Goal: Task Accomplishment & Management: Use online tool/utility

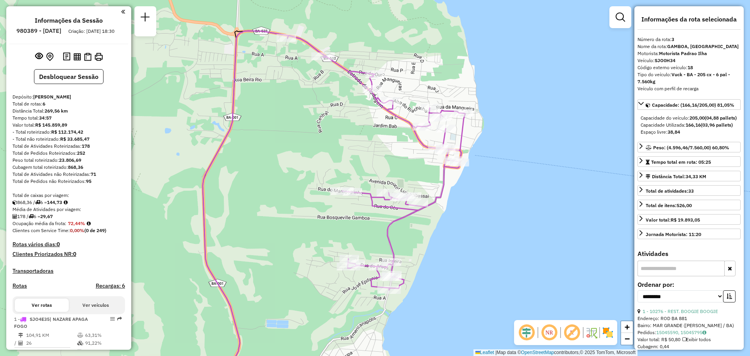
select select "**********"
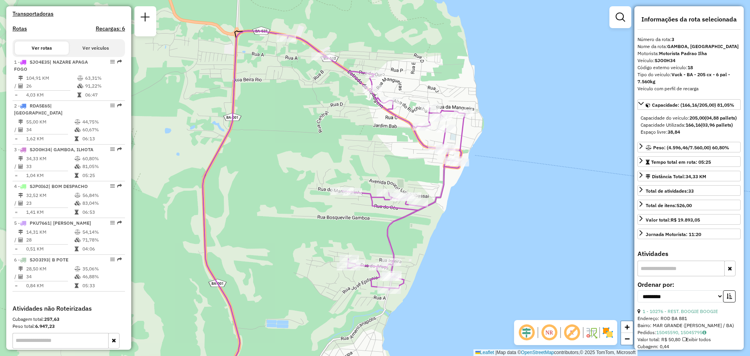
click at [432, 225] on div "Janela de atendimento Grade de atendimento Capacidade Transportadoras Veículos …" at bounding box center [375, 178] width 750 height 356
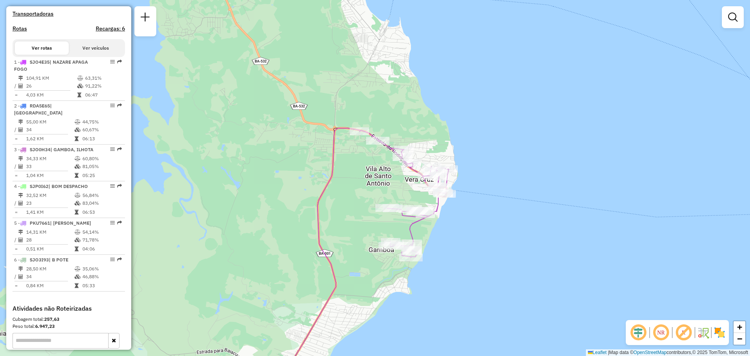
click at [433, 260] on div "Janela de atendimento Grade de atendimento Capacidade Transportadoras Veículos …" at bounding box center [375, 178] width 750 height 356
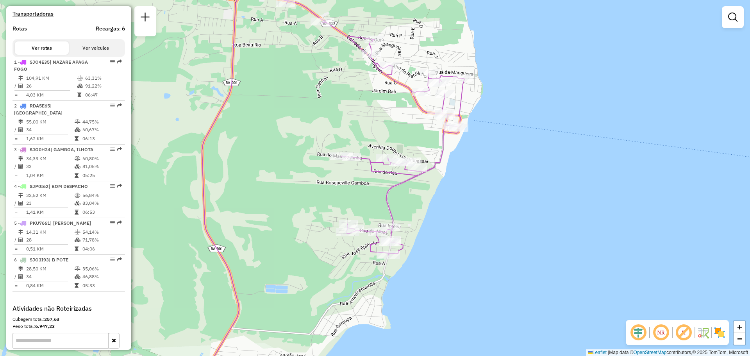
click at [63, 29] on div "Depósito: [PERSON_NAME] Total de rotas: 6 Distância Total: 269,56 km Tempo tota…" at bounding box center [68, 70] width 119 height 468
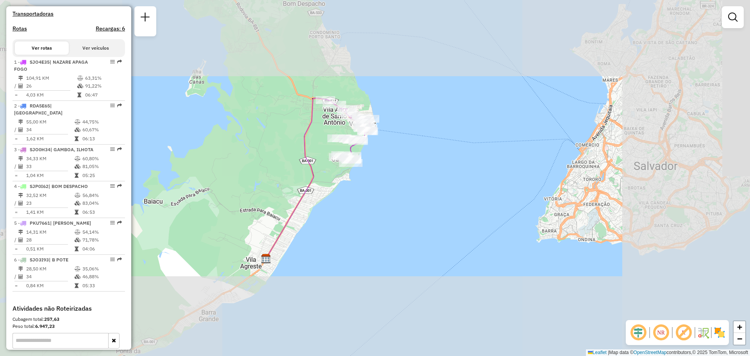
drag, startPoint x: 349, startPoint y: 178, endPoint x: 534, endPoint y: 107, distance: 197.8
click at [508, 121] on div "Janela de atendimento Grade de atendimento Capacidade Transportadoras Veículos …" at bounding box center [375, 178] width 750 height 356
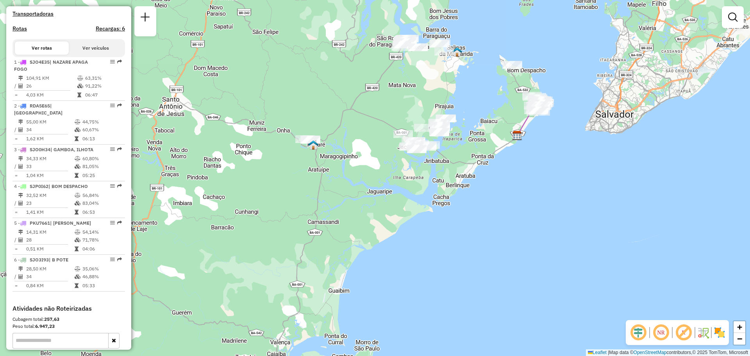
drag, startPoint x: 439, startPoint y: 205, endPoint x: 419, endPoint y: 240, distance: 40.7
click at [422, 239] on div "Janela de atendimento Grade de atendimento Capacidade Transportadoras Veículos …" at bounding box center [375, 178] width 750 height 356
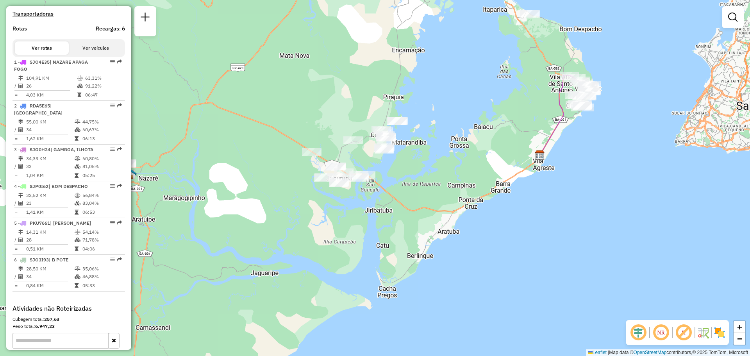
select select "**********"
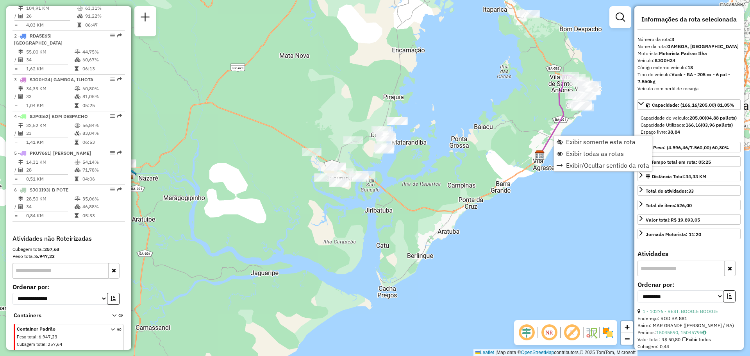
scroll to position [335, 0]
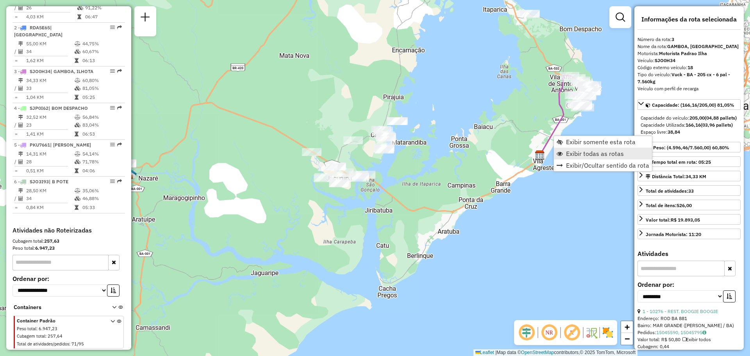
click at [569, 157] on span "Exibir todas as rotas" at bounding box center [595, 153] width 58 height 6
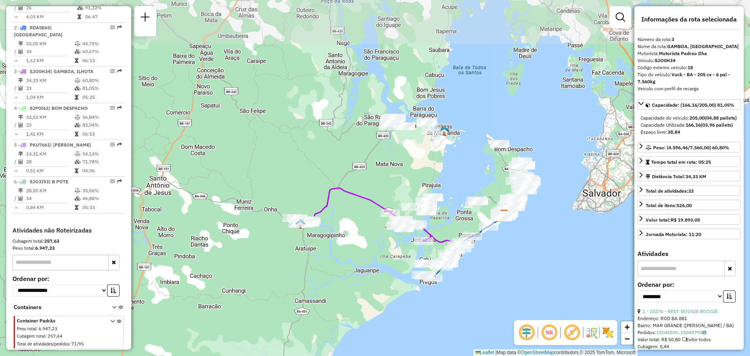
drag, startPoint x: 479, startPoint y: 114, endPoint x: 473, endPoint y: 154, distance: 40.3
click at [473, 154] on div "Janela de atendimento Grade de atendimento Capacidade Transportadoras Veículos …" at bounding box center [375, 178] width 750 height 356
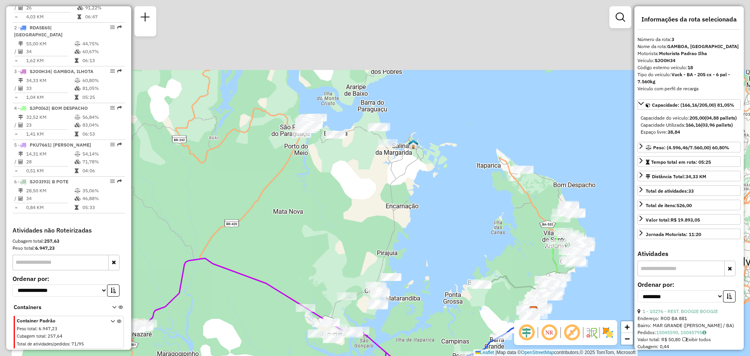
drag, startPoint x: 279, startPoint y: 95, endPoint x: 319, endPoint y: 189, distance: 101.7
click at [319, 189] on div "Janela de atendimento Grade de atendimento Capacidade Transportadoras Veículos …" at bounding box center [375, 178] width 750 height 356
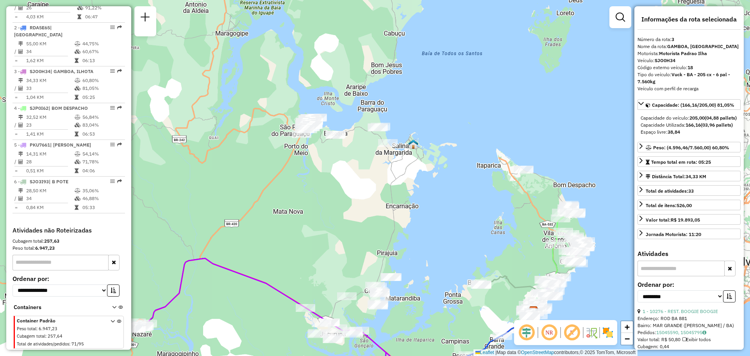
click at [343, 123] on div "Janela de atendimento Grade de atendimento Capacidade Transportadoras Veículos …" at bounding box center [375, 178] width 750 height 356
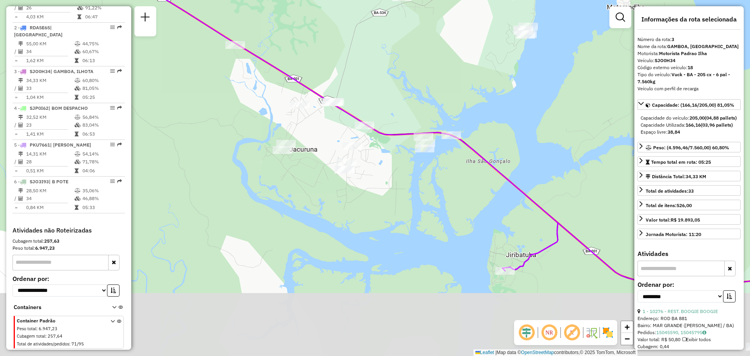
drag, startPoint x: 436, startPoint y: 240, endPoint x: 382, endPoint y: 166, distance: 91.5
click at [382, 166] on div "Janela de atendimento Grade de atendimento Capacidade Transportadoras Veículos …" at bounding box center [375, 178] width 750 height 356
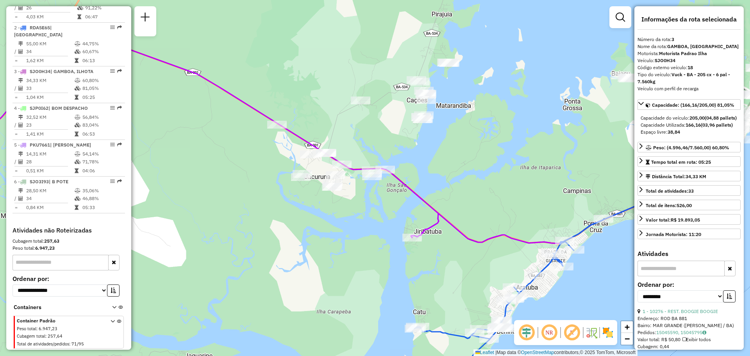
drag, startPoint x: 372, startPoint y: 173, endPoint x: 370, endPoint y: 246, distance: 72.7
click at [370, 246] on div "Janela de atendimento Grade de atendimento Capacidade Transportadoras Veículos …" at bounding box center [375, 178] width 750 height 356
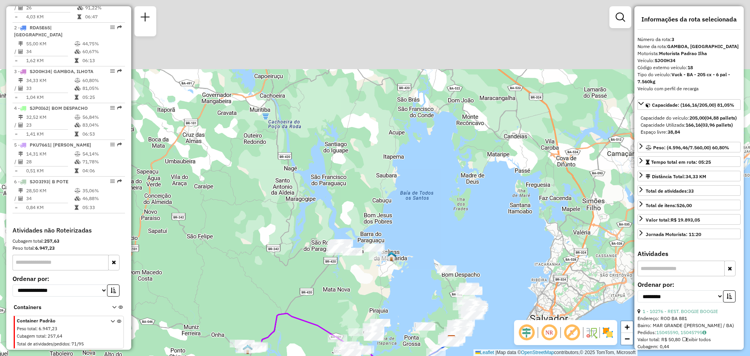
drag, startPoint x: 366, startPoint y: 146, endPoint x: 358, endPoint y: 261, distance: 115.5
click at [358, 261] on div "Janela de atendimento Grade de atendimento Capacidade Transportadoras Veículos …" at bounding box center [375, 178] width 750 height 356
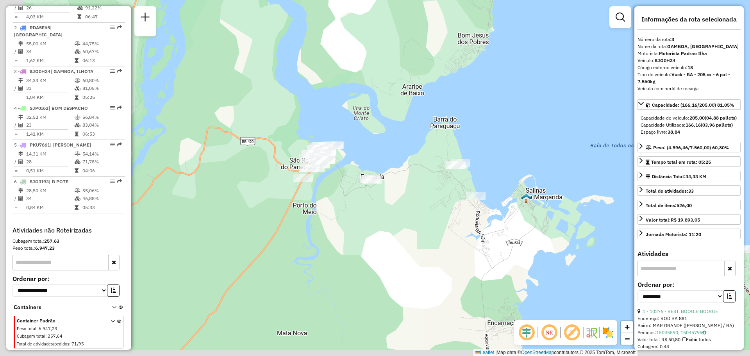
drag, startPoint x: 389, startPoint y: 161, endPoint x: 420, endPoint y: 86, distance: 81.0
click at [418, 92] on div "Janela de atendimento Grade de atendimento Capacidade Transportadoras Veículos …" at bounding box center [375, 178] width 750 height 356
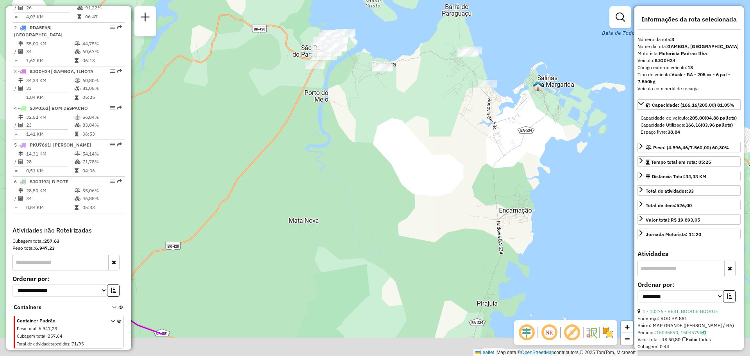
drag, startPoint x: 409, startPoint y: 263, endPoint x: 394, endPoint y: 138, distance: 125.8
click at [394, 138] on div "Janela de atendimento Grade de atendimento Capacidade Transportadoras Veículos …" at bounding box center [375, 178] width 750 height 356
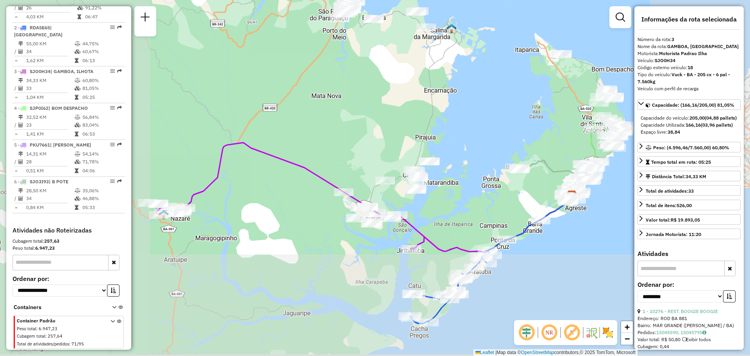
drag, startPoint x: 405, startPoint y: 221, endPoint x: 405, endPoint y: 182, distance: 38.7
click at [404, 193] on icon at bounding box center [290, 196] width 268 height 106
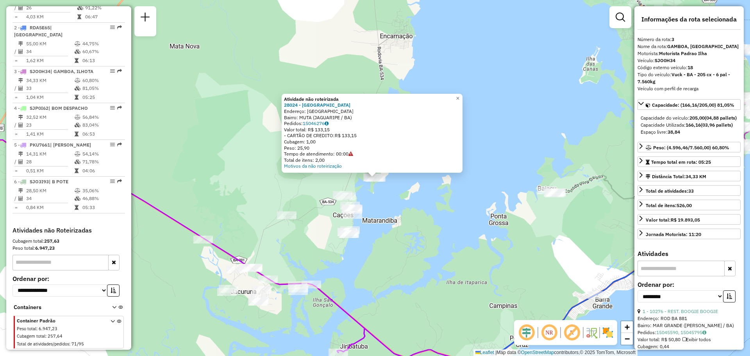
click at [489, 199] on div "Atividade não roteirizada 28024 - BARRACA DA BAIANA Endereço: [GEOGRAPHIC_DATA]…" at bounding box center [375, 178] width 750 height 356
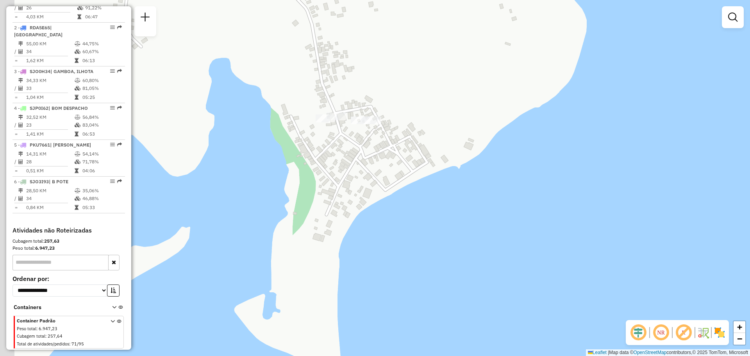
drag, startPoint x: 278, startPoint y: 235, endPoint x: 402, endPoint y: 189, distance: 132.2
click at [403, 188] on div "Janela de atendimento Grade de atendimento Capacidade Transportadoras Veículos …" at bounding box center [375, 178] width 750 height 356
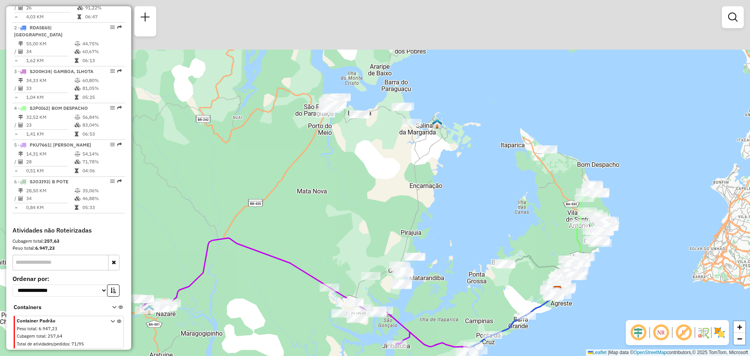
drag, startPoint x: 407, startPoint y: 167, endPoint x: 426, endPoint y: 202, distance: 39.7
click at [425, 202] on div "Janela de atendimento Grade de atendimento Capacidade Transportadoras Veículos …" at bounding box center [375, 178] width 750 height 356
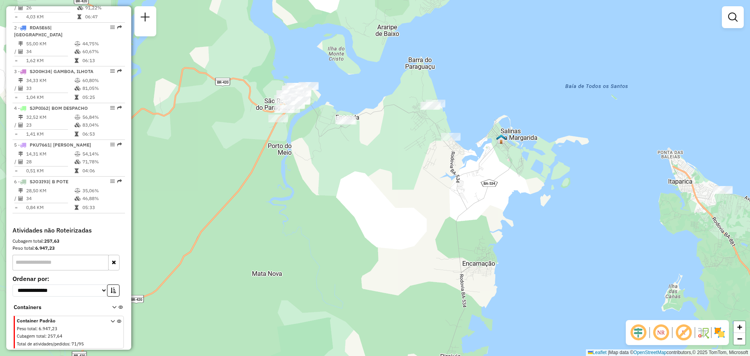
click at [402, 193] on div "Janela de atendimento Grade de atendimento Capacidade Transportadoras Veículos …" at bounding box center [375, 178] width 750 height 356
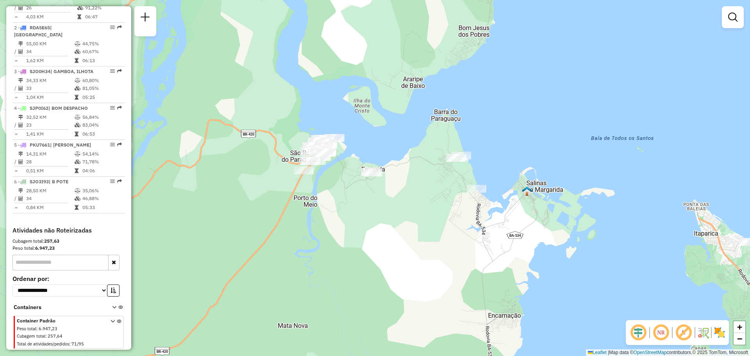
drag, startPoint x: 418, startPoint y: 111, endPoint x: 446, endPoint y: 75, distance: 46.3
click at [442, 79] on div "Janela de atendimento Grade de atendimento Capacidade Transportadoras Veículos …" at bounding box center [375, 178] width 750 height 356
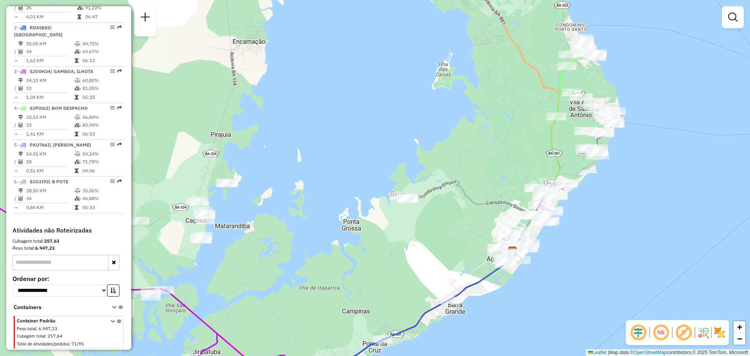
drag, startPoint x: 637, startPoint y: 257, endPoint x: 567, endPoint y: 237, distance: 72.5
click at [570, 244] on div "Janela de atendimento Grade de atendimento Capacidade Transportadoras Veículos …" at bounding box center [375, 178] width 750 height 356
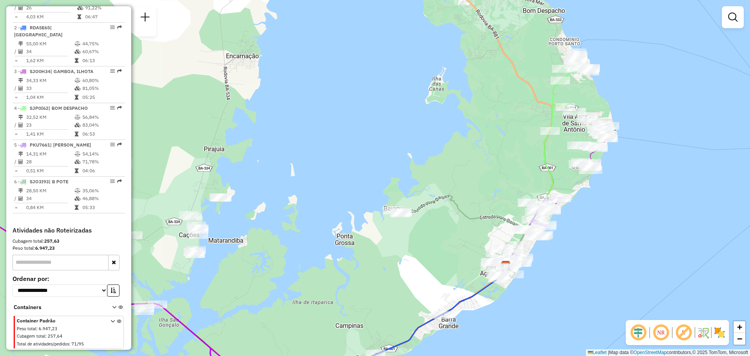
drag, startPoint x: 573, startPoint y: 228, endPoint x: 567, endPoint y: 270, distance: 41.9
click at [567, 270] on div "Janela de atendimento Grade de atendimento Capacidade Transportadoras Veículos …" at bounding box center [375, 178] width 750 height 356
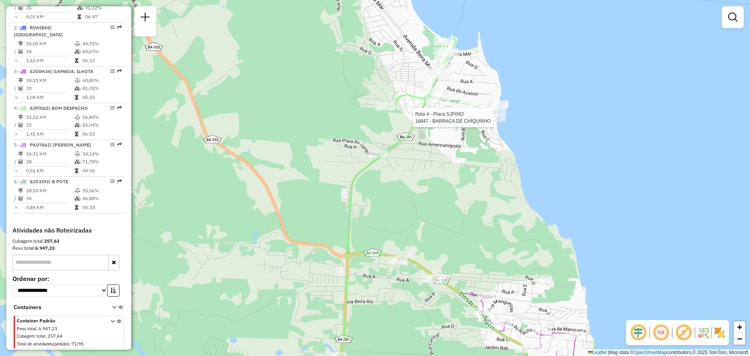
select select "**********"
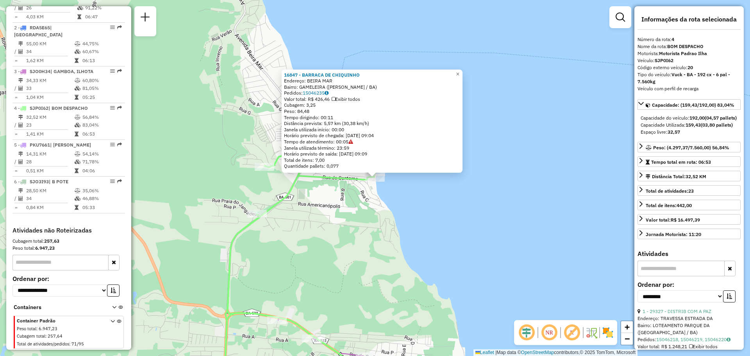
click at [390, 208] on div "16847 - BARRACA DE [PERSON_NAME]: BEIRA MAR Bairro: GAMELEIRA ([PERSON_NAME] / …" at bounding box center [375, 178] width 750 height 356
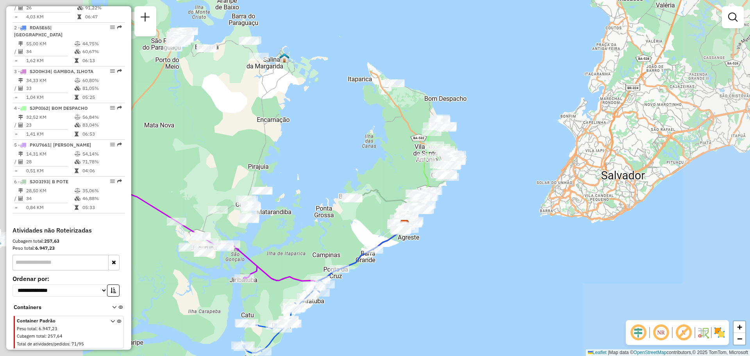
drag, startPoint x: 387, startPoint y: 159, endPoint x: 510, endPoint y: 127, distance: 127.1
click at [486, 129] on div "Rota 4 - Placa SJP0I62 16847 - BARRACA DE CHIQUINHO Janela de atendimento Grade…" at bounding box center [375, 178] width 750 height 356
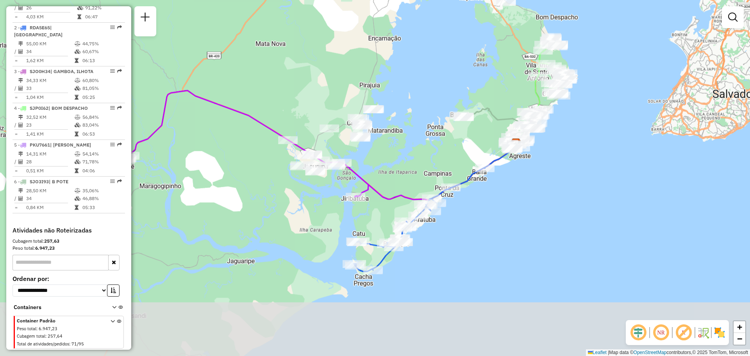
drag, startPoint x: 470, startPoint y: 196, endPoint x: 489, endPoint y: 151, distance: 48.8
click at [522, 121] on div "Rota 6 - Placa SJO3I93 20171 - MERC E BAR DO ANILDO Rota 6 - Placa SJO3I93 9960…" at bounding box center [375, 178] width 750 height 356
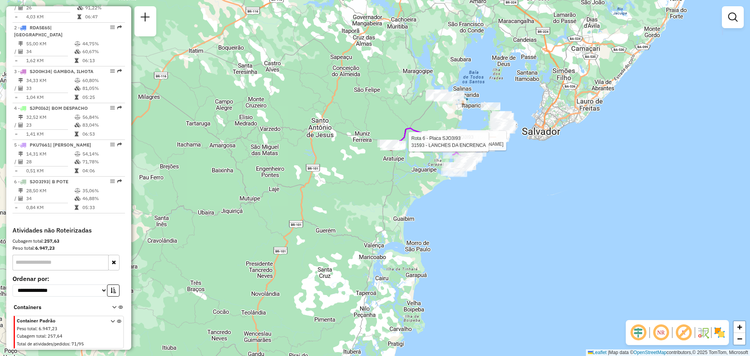
drag, startPoint x: 499, startPoint y: 144, endPoint x: 522, endPoint y: 211, distance: 71.0
click at [522, 211] on div "Rota 6 - Placa SJO3I93 26554 - BAR DO BORGES Rota 6 - Placa SJO3I93 26921 - ND …" at bounding box center [375, 178] width 750 height 356
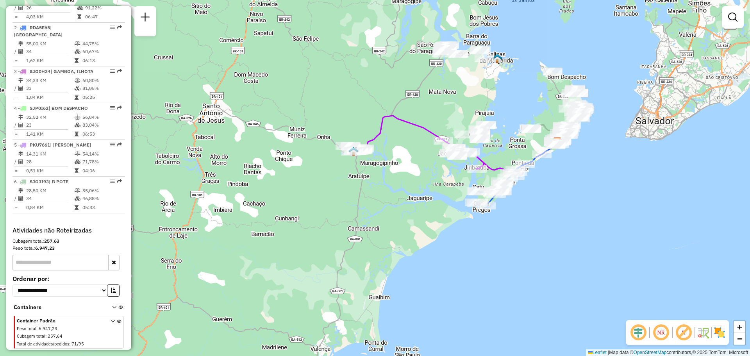
drag, startPoint x: 406, startPoint y: 152, endPoint x: 500, endPoint y: 148, distance: 94.2
click at [488, 149] on div "Janela de atendimento Grade de atendimento Capacidade Transportadoras Veículos …" at bounding box center [375, 178] width 750 height 356
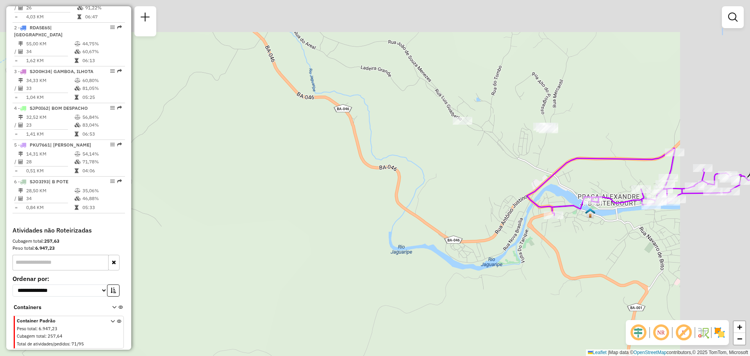
drag, startPoint x: 617, startPoint y: 127, endPoint x: 541, endPoint y: 181, distance: 92.9
click at [541, 181] on icon at bounding box center [639, 181] width 224 height 67
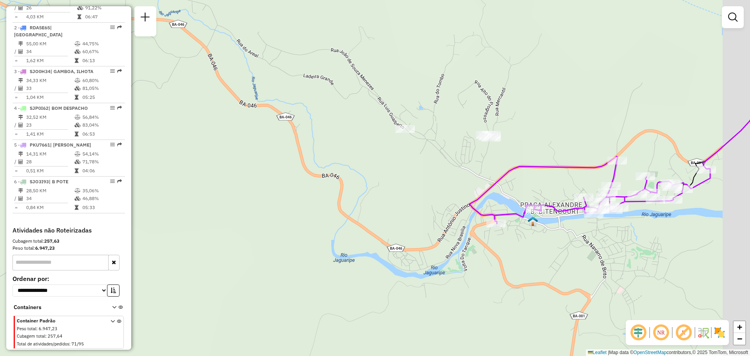
drag, startPoint x: 543, startPoint y: 167, endPoint x: 461, endPoint y: 171, distance: 82.9
click at [462, 171] on div "Janela de atendimento Grade de atendimento Capacidade Transportadoras Veículos …" at bounding box center [375, 178] width 750 height 356
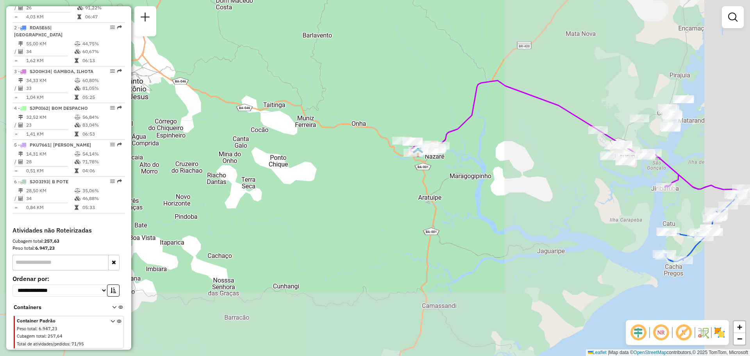
drag, startPoint x: 523, startPoint y: 181, endPoint x: 408, endPoint y: 157, distance: 117.7
click at [414, 161] on div "Janela de atendimento Grade de atendimento Capacidade Transportadoras Veículos …" at bounding box center [375, 178] width 750 height 356
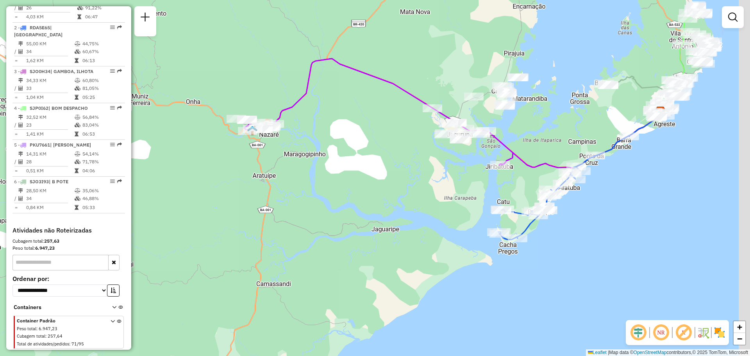
drag, startPoint x: 632, startPoint y: 205, endPoint x: 369, endPoint y: 193, distance: 263.9
click at [369, 193] on div "Janela de atendimento Grade de atendimento Capacidade Transportadoras Veículos …" at bounding box center [375, 178] width 750 height 356
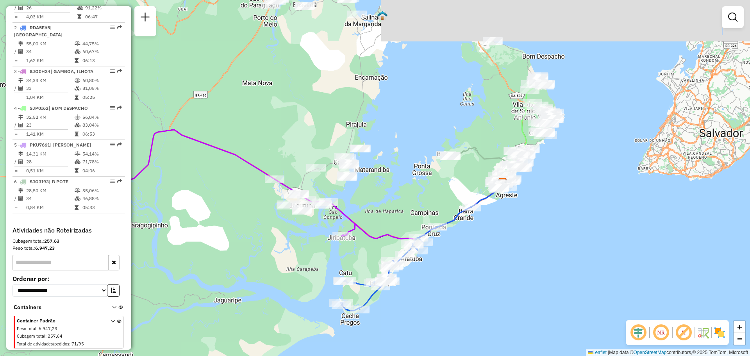
drag, startPoint x: 465, startPoint y: 210, endPoint x: 462, endPoint y: 236, distance: 26.7
click at [462, 236] on div "Janela de atendimento Grade de atendimento Capacidade Transportadoras Veículos …" at bounding box center [375, 178] width 750 height 356
